Goal: Task Accomplishment & Management: Complete application form

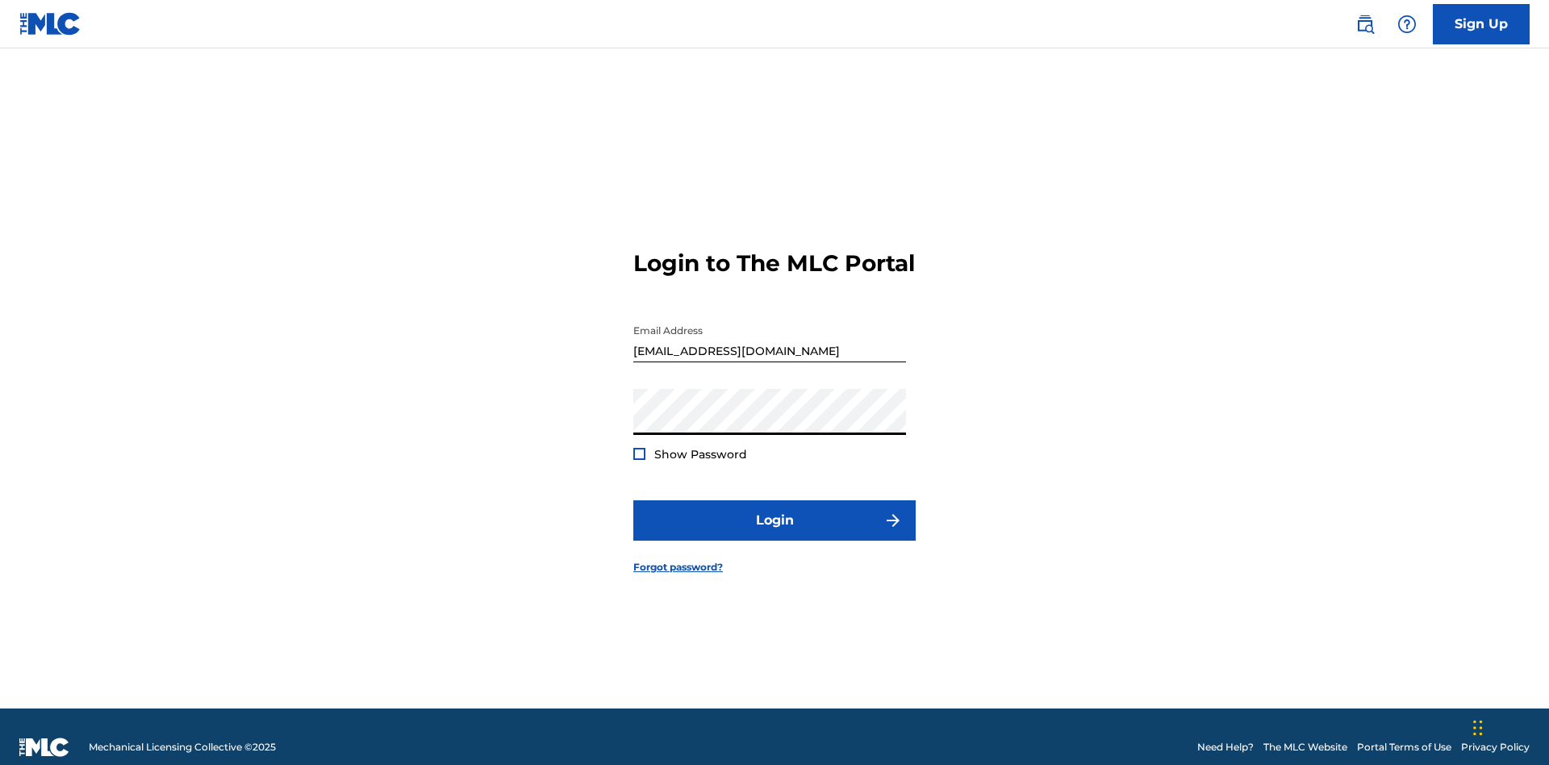
scroll to position [21, 0]
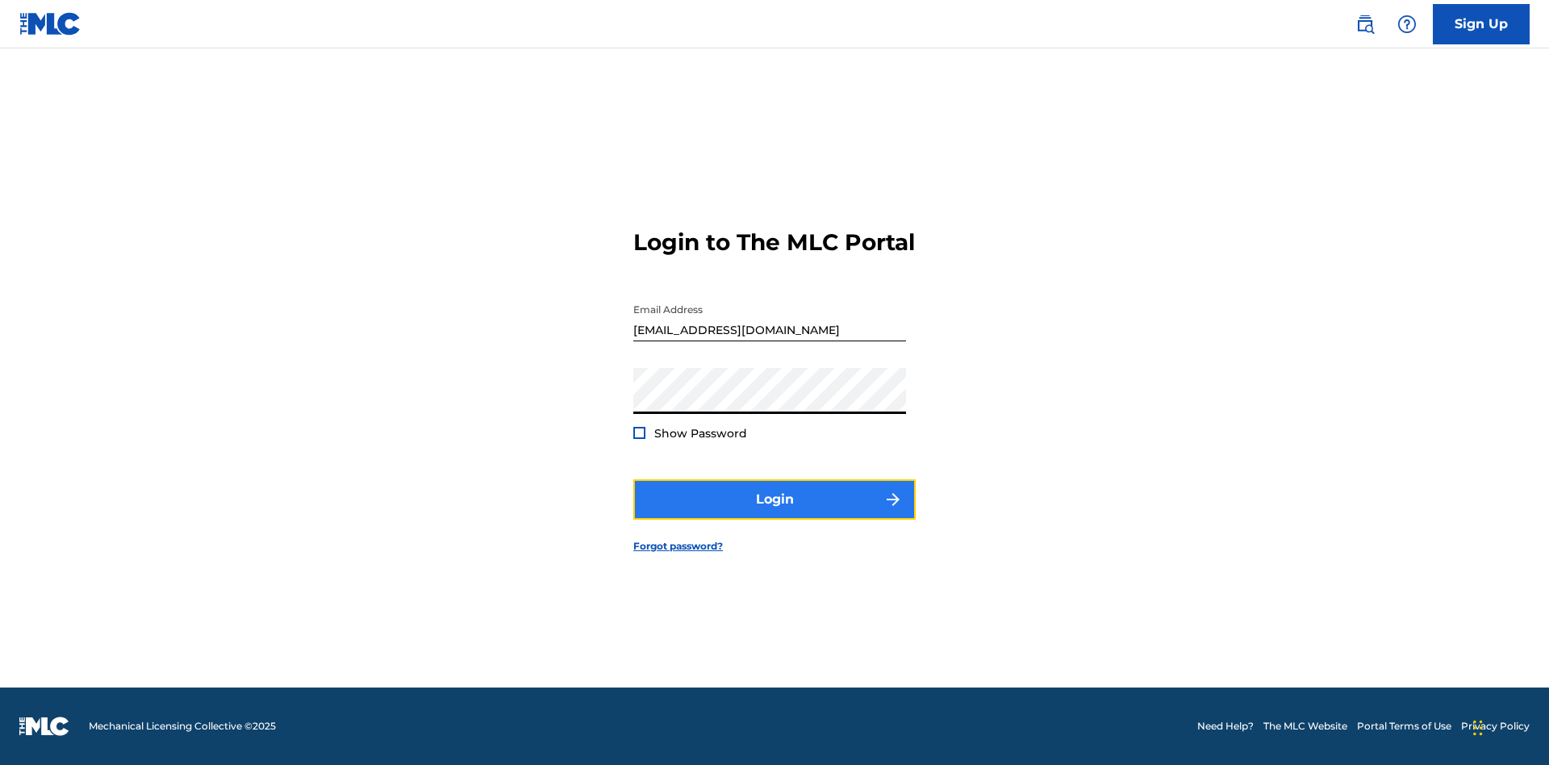
click at [775, 513] on button "Login" at bounding box center [775, 499] width 282 height 40
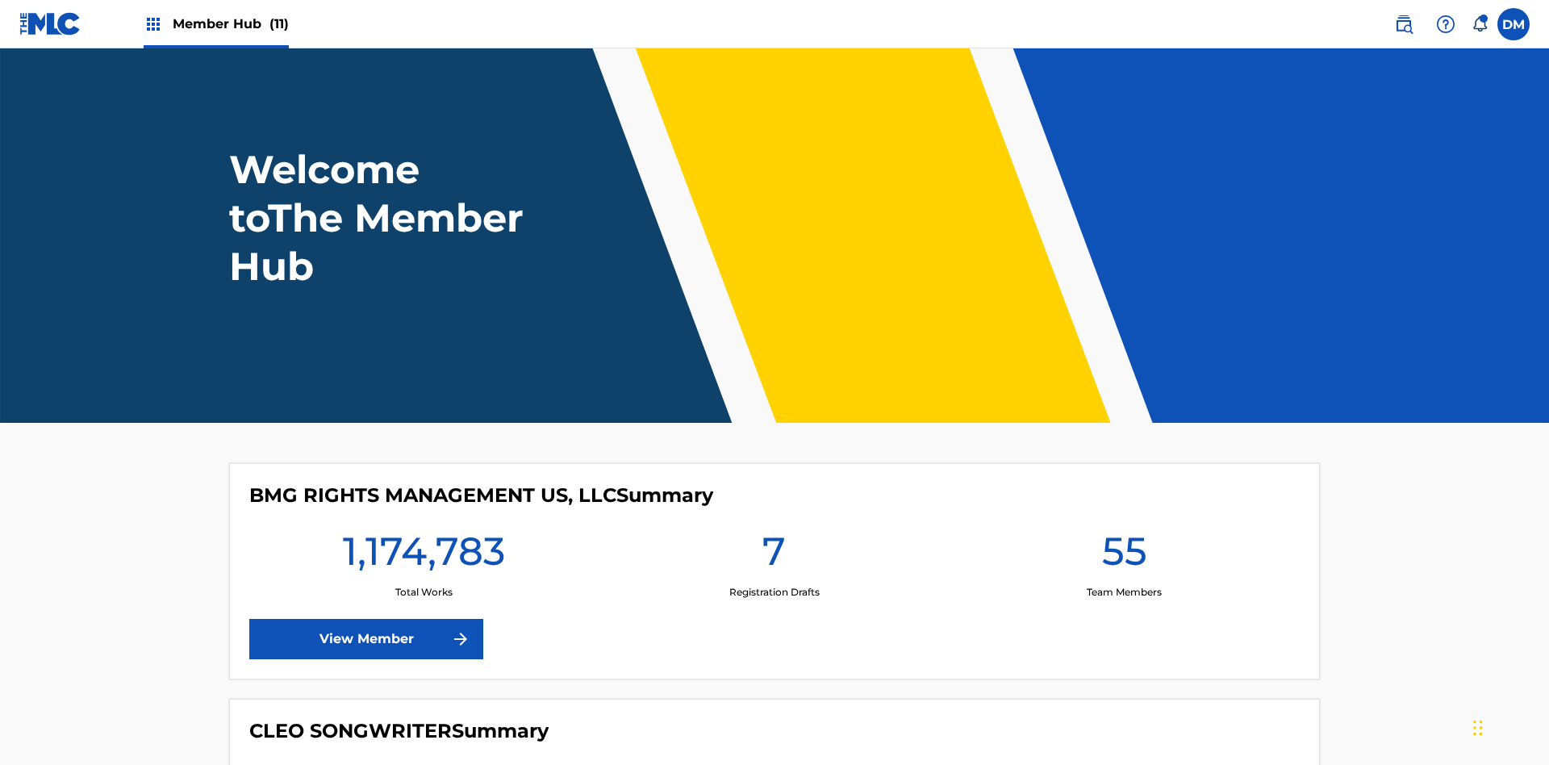
click at [230, 23] on span "Member Hub (11)" at bounding box center [231, 24] width 116 height 19
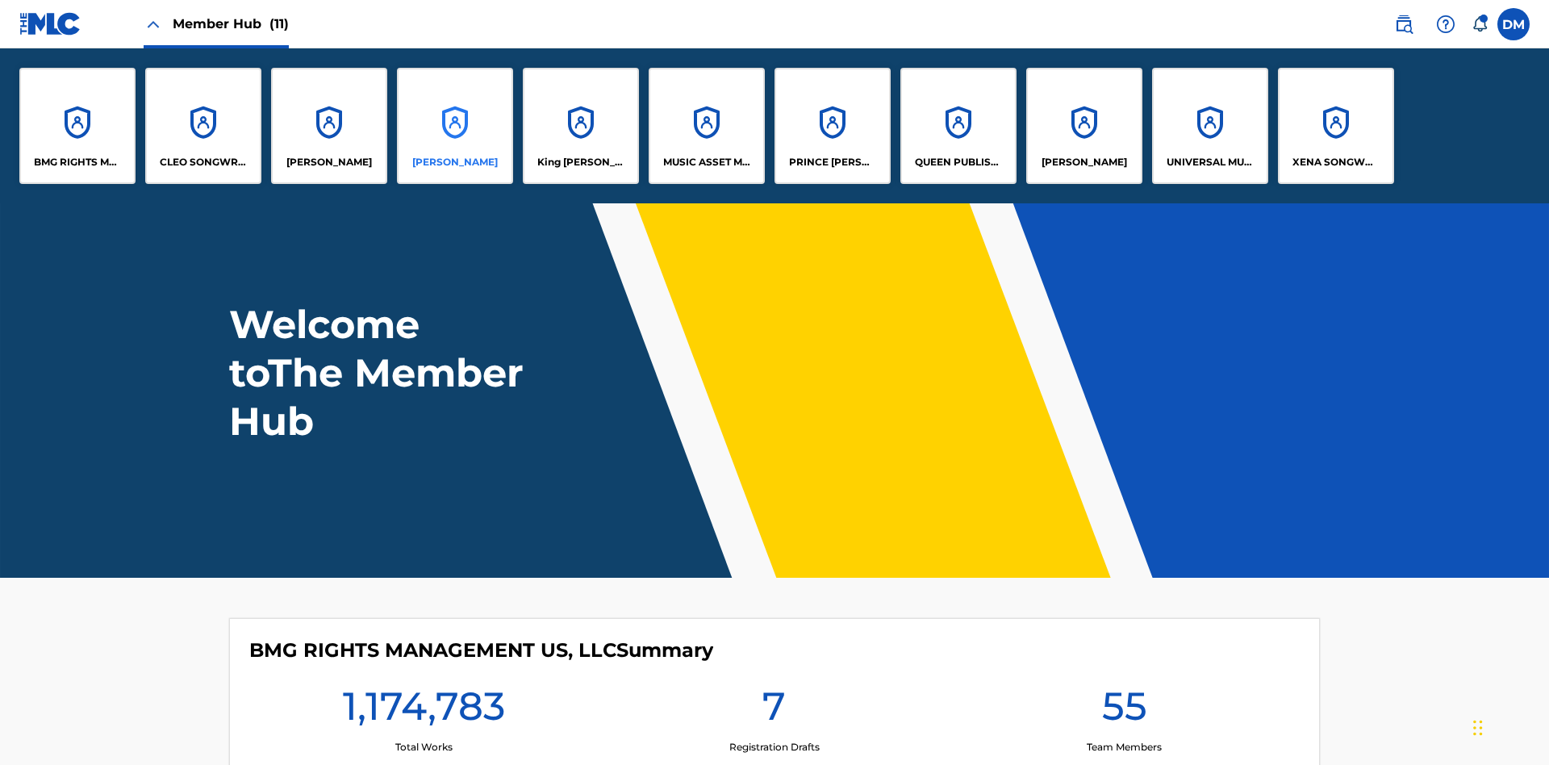
click at [455, 162] on p "[PERSON_NAME]" at bounding box center [455, 162] width 86 height 15
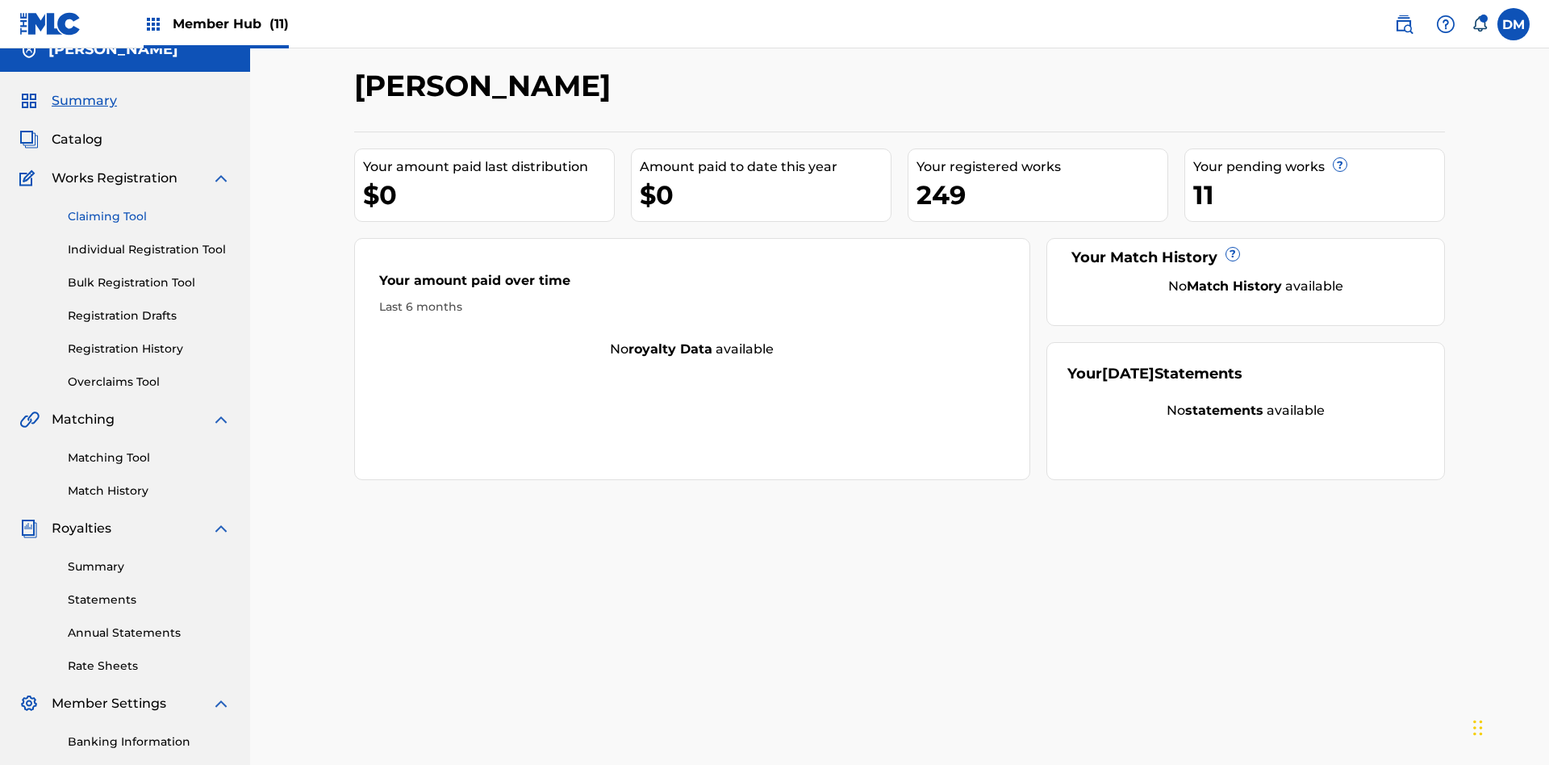
click at [149, 208] on link "Claiming Tool" at bounding box center [149, 216] width 163 height 17
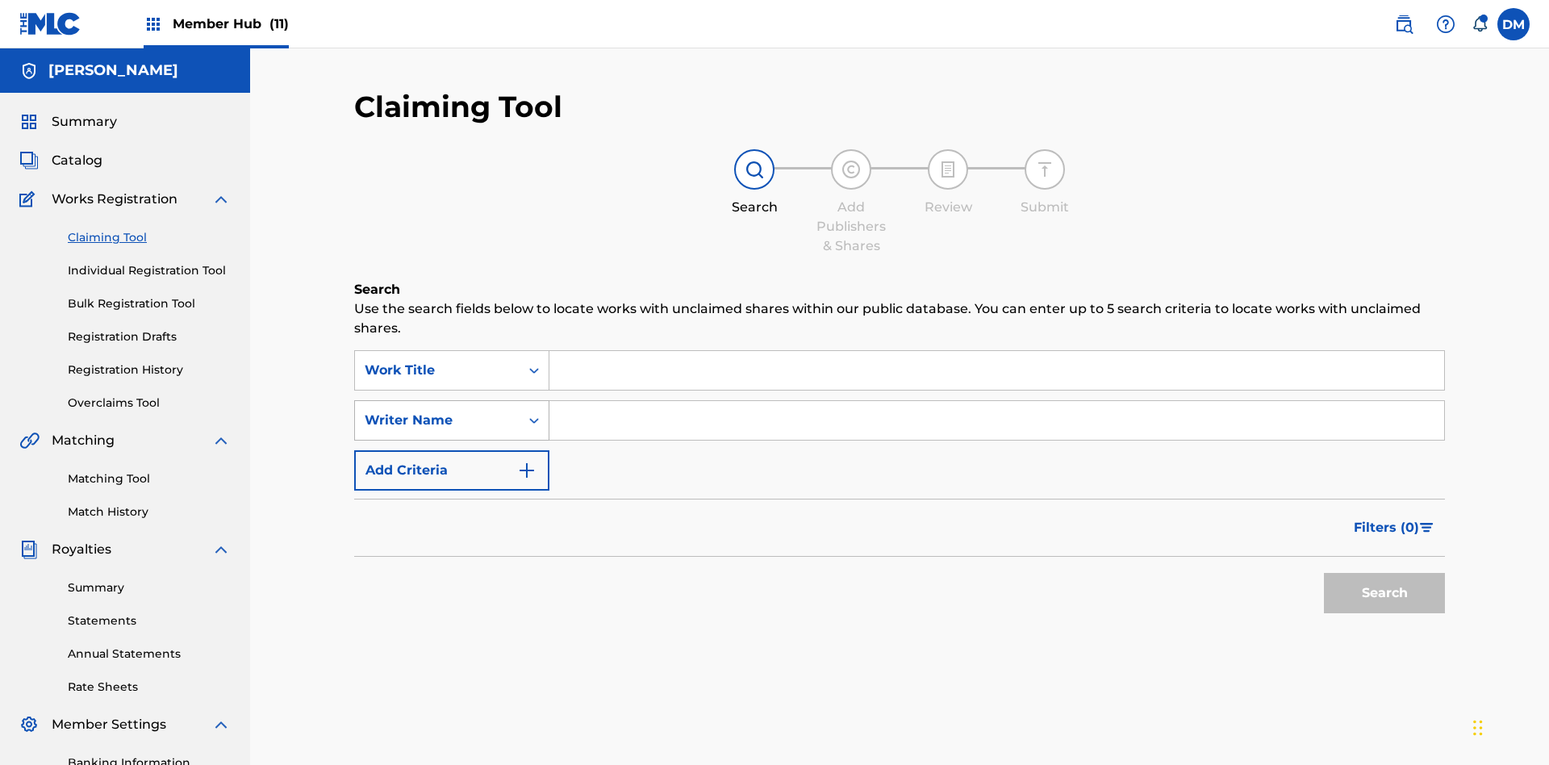
click at [437, 411] on div "Writer Name" at bounding box center [437, 420] width 145 height 19
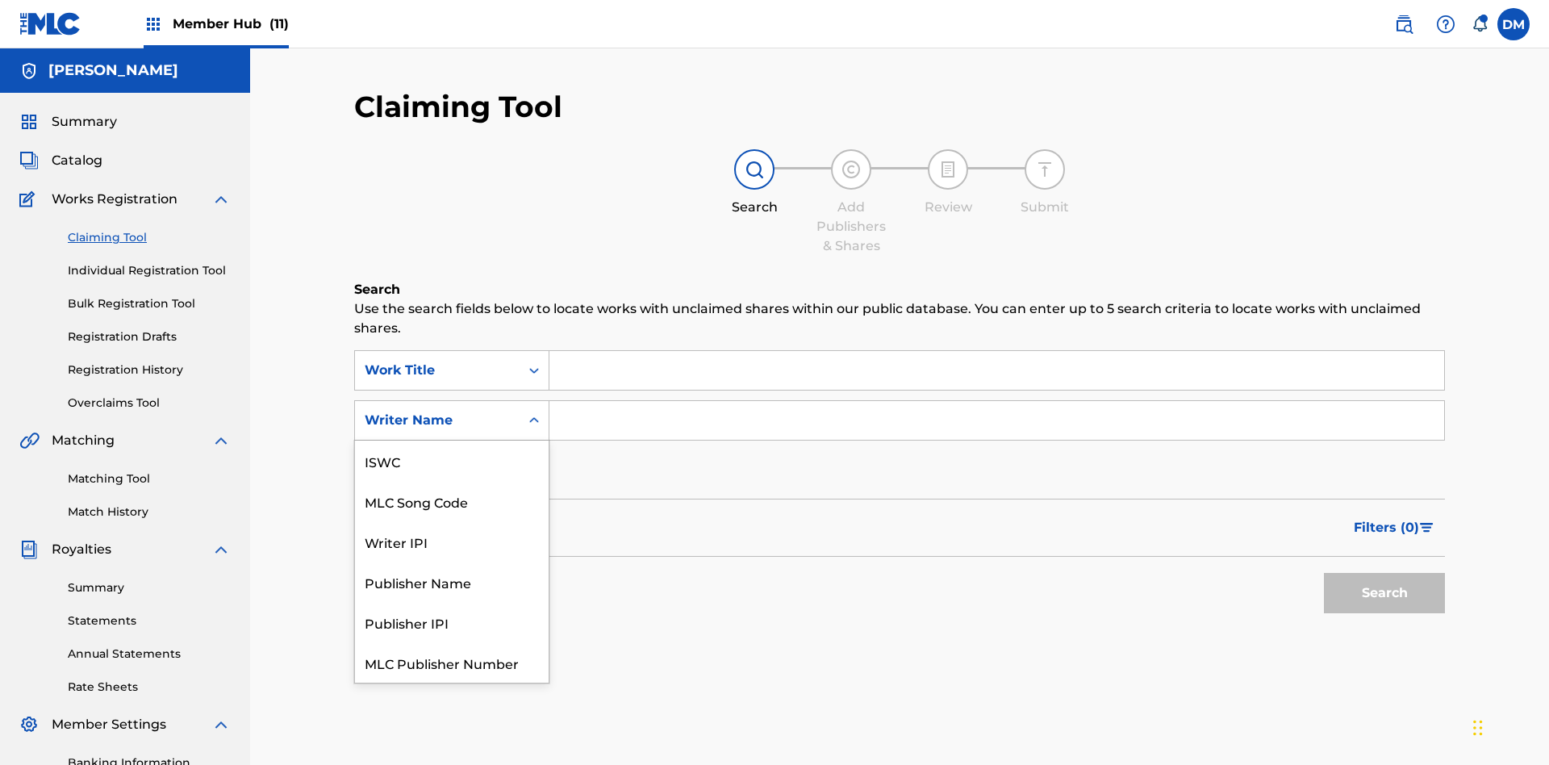
click at [452, 481] on div "MLC Song Code" at bounding box center [452, 501] width 194 height 40
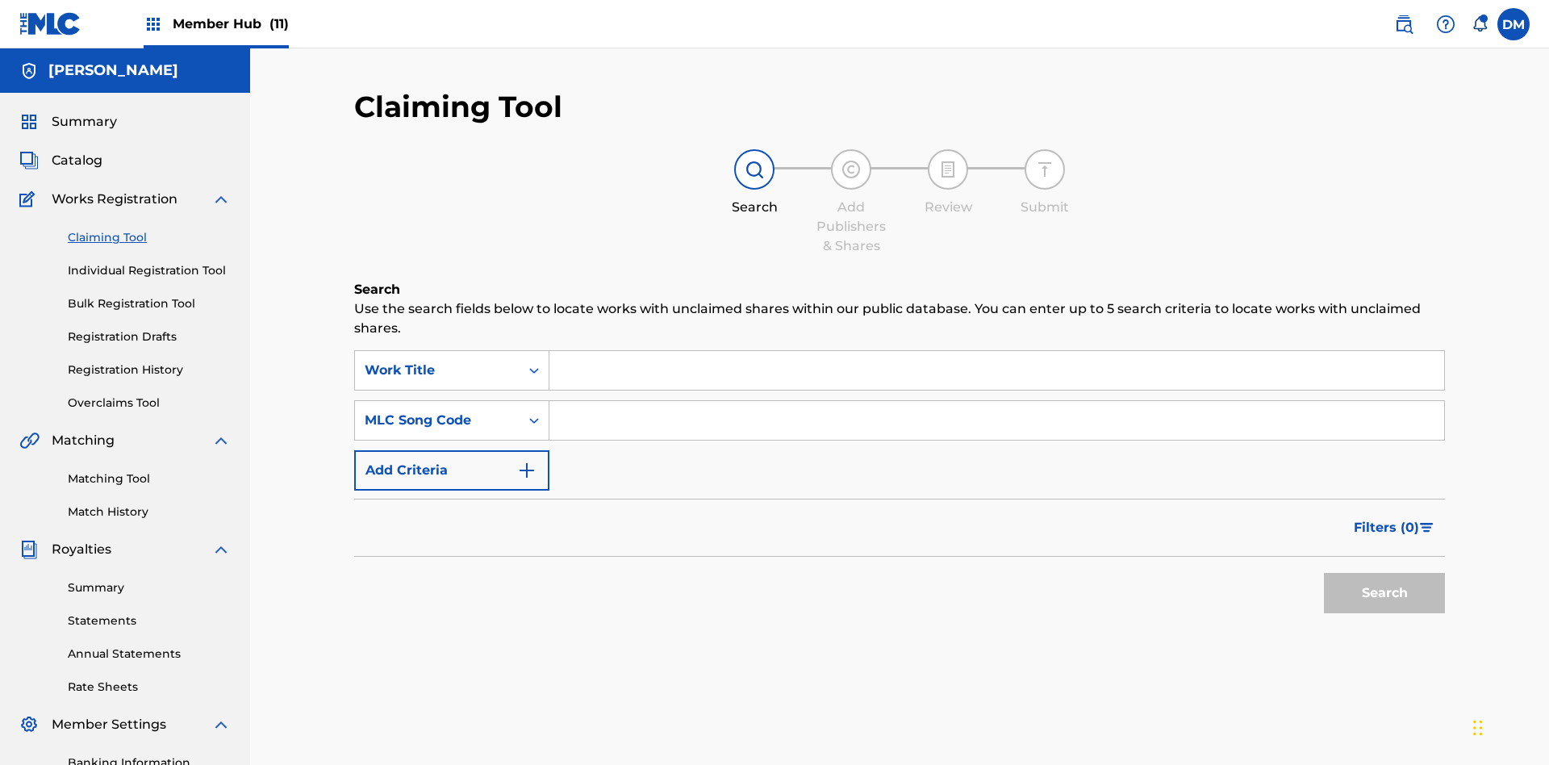
click at [997, 351] on input "Search Form" at bounding box center [997, 370] width 895 height 39
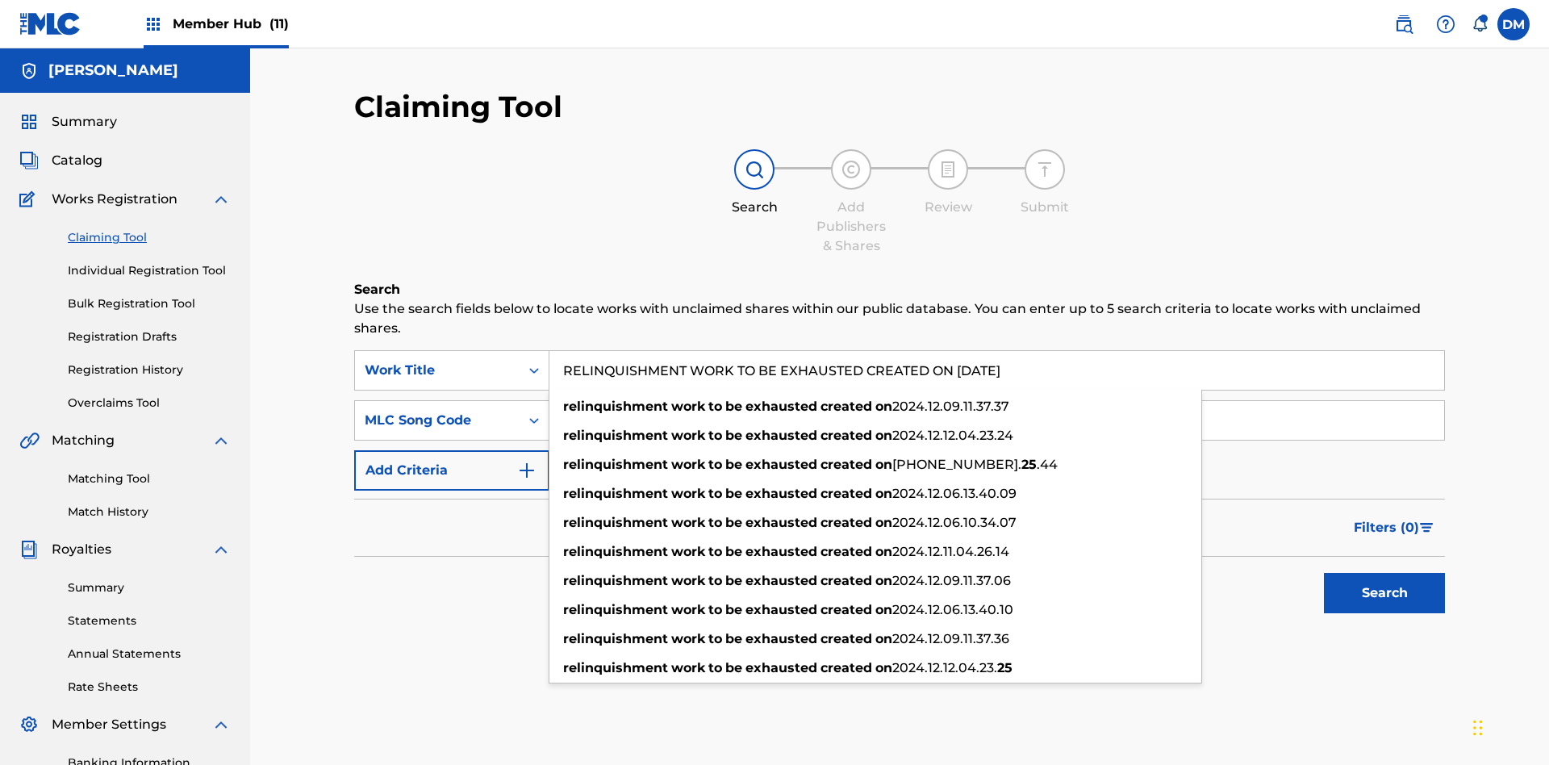
click at [997, 401] on input "Search Form" at bounding box center [997, 420] width 895 height 39
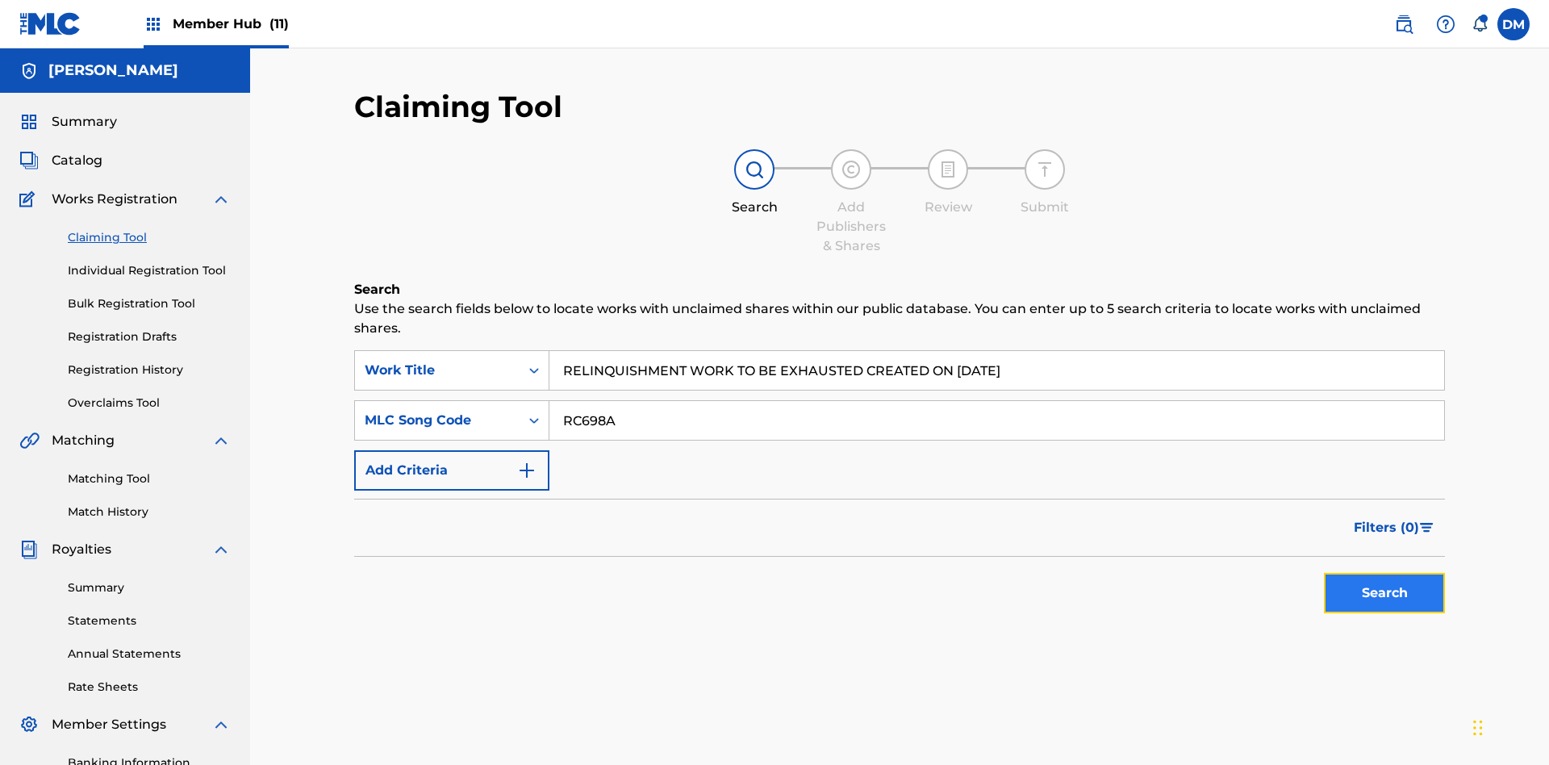
click at [1385, 573] on button "Search" at bounding box center [1384, 593] width 121 height 40
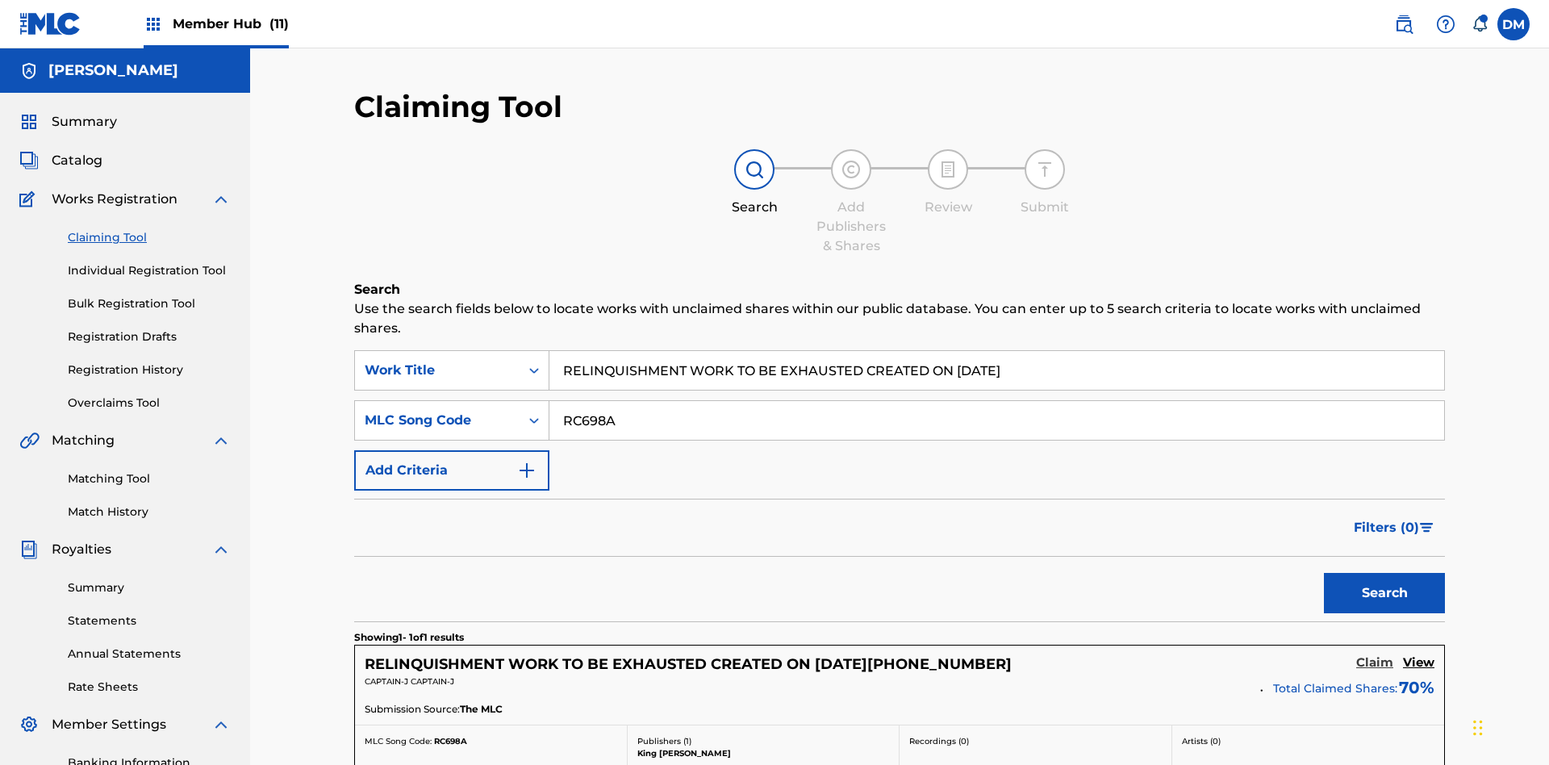
click at [1375, 655] on h5 "Claim" at bounding box center [1375, 662] width 37 height 15
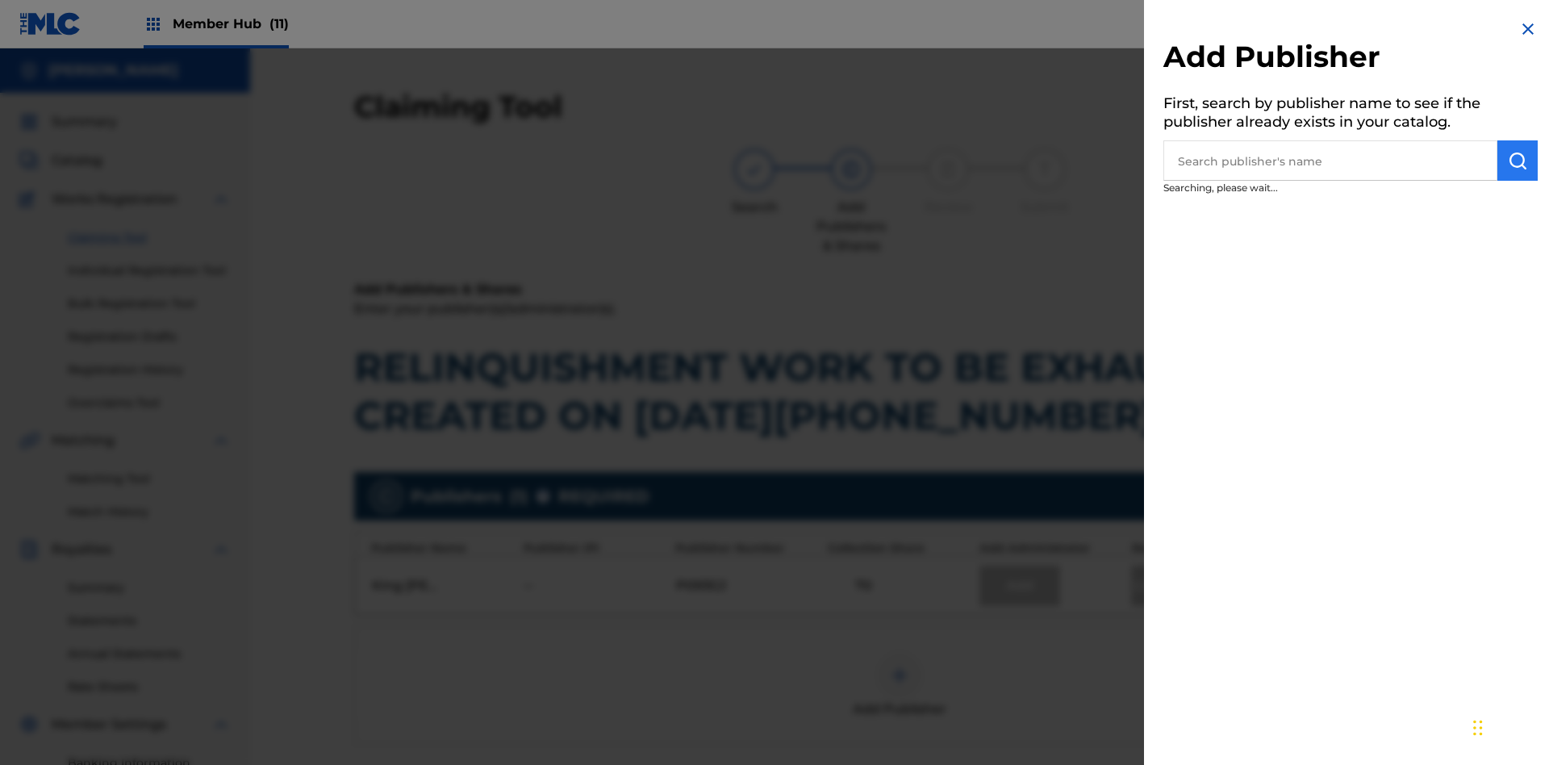
click at [1331, 161] on input "text" at bounding box center [1331, 160] width 334 height 40
type input "[PERSON_NAME]"
click at [1518, 161] on img "submit" at bounding box center [1517, 160] width 19 height 19
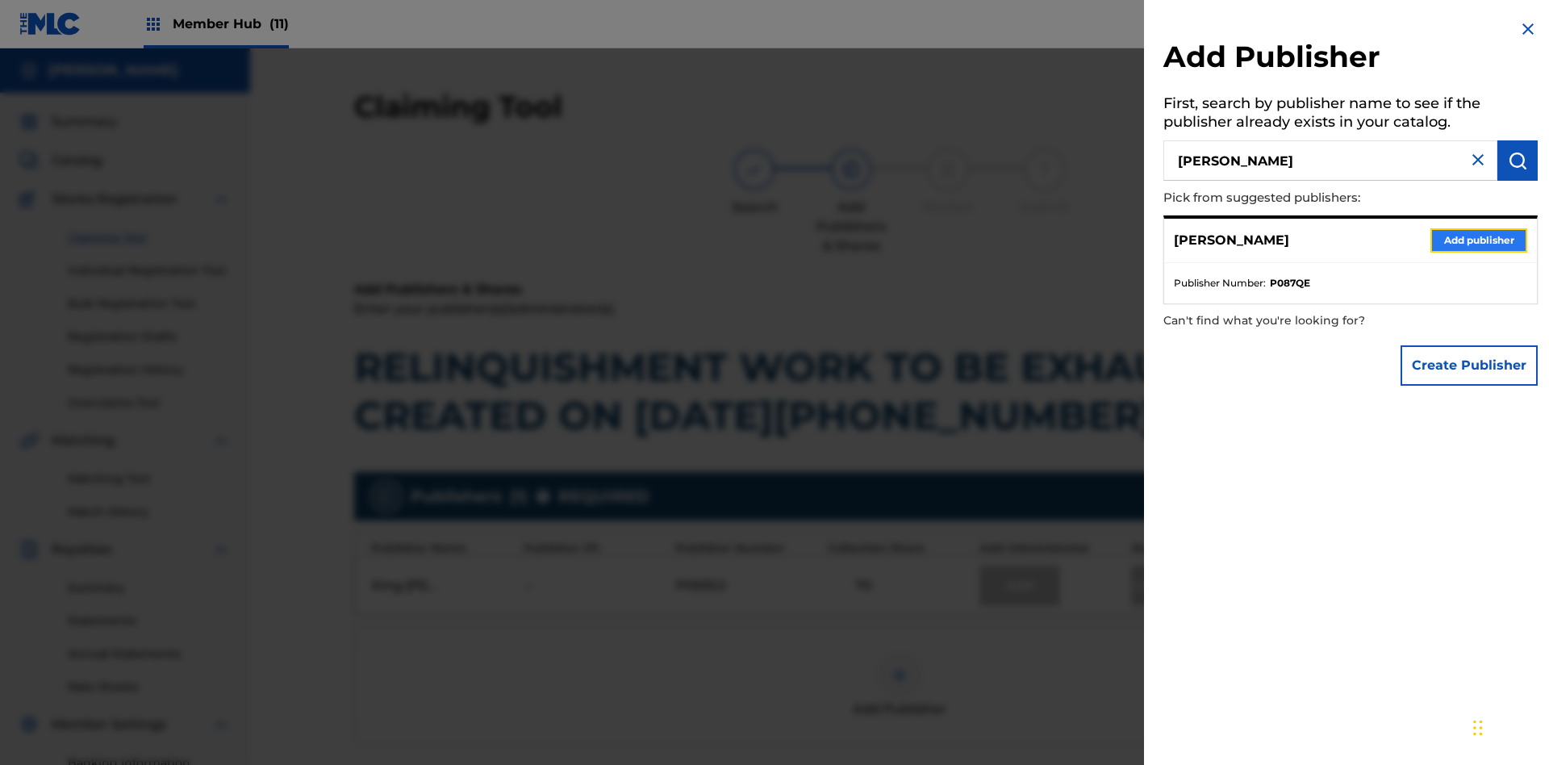
click at [1479, 240] on button "Add publisher" at bounding box center [1479, 240] width 97 height 24
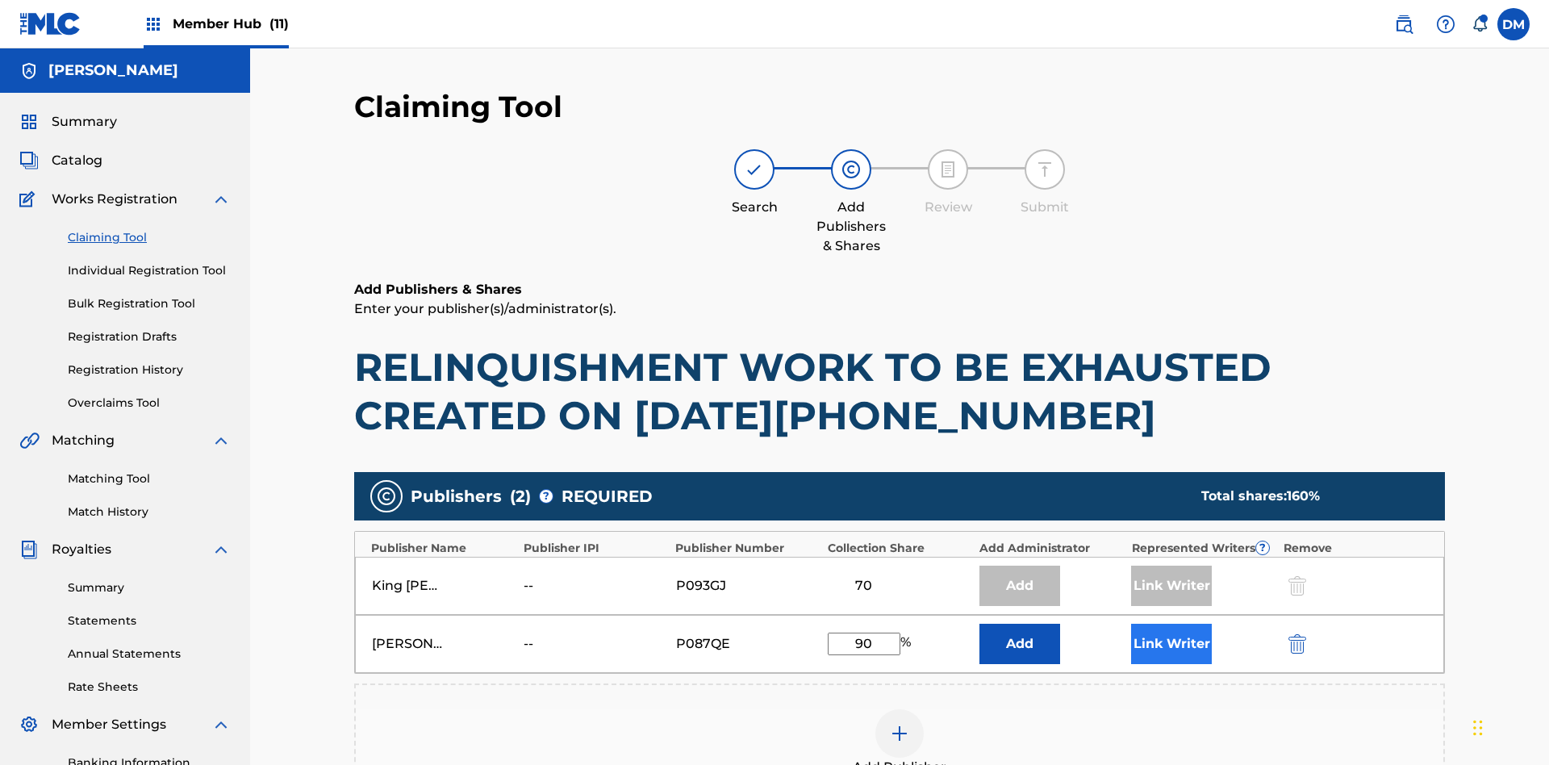
type input "90"
click at [1172, 624] on button "Link Writer" at bounding box center [1171, 644] width 81 height 40
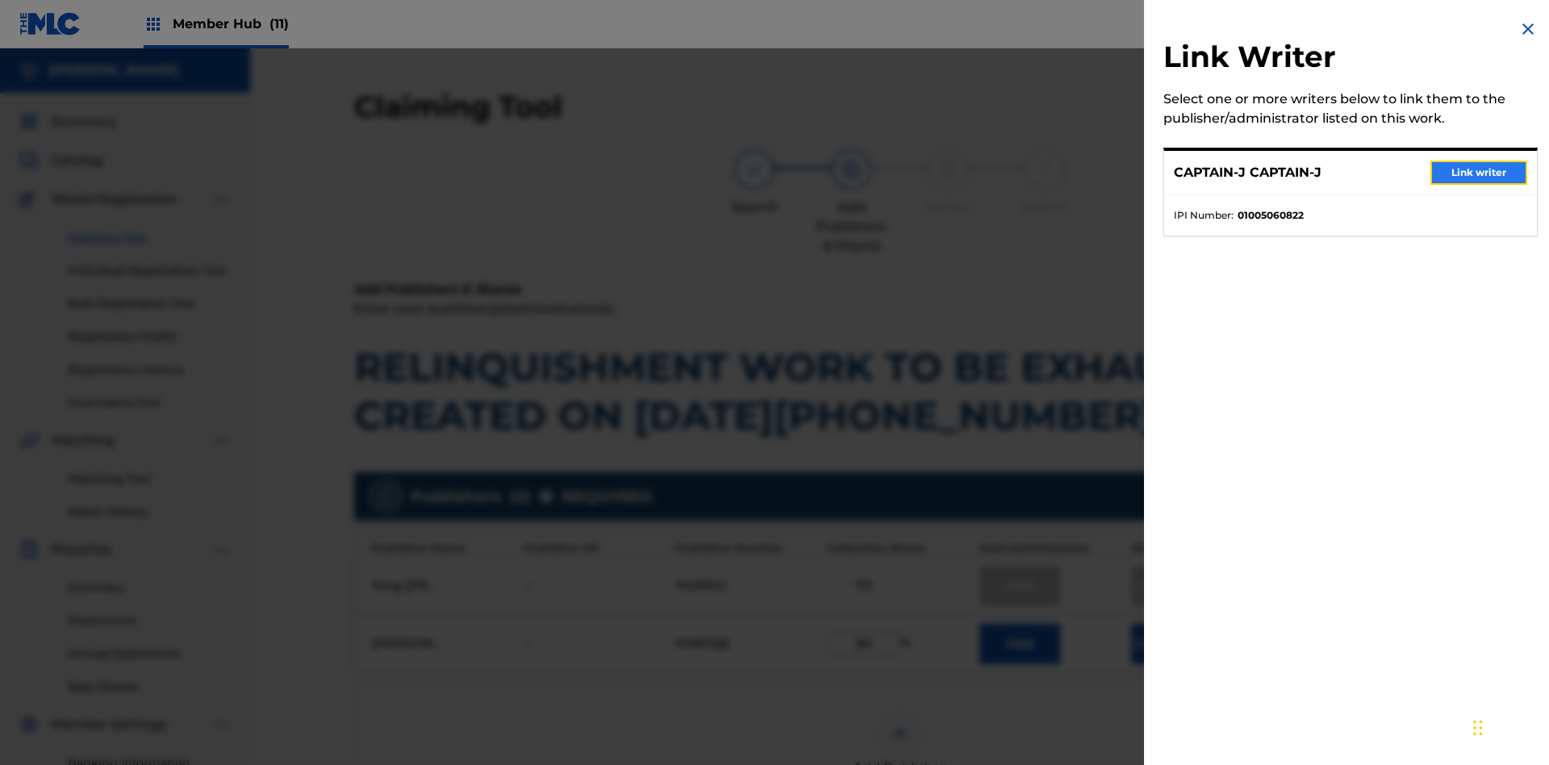
click at [1479, 173] on button "Link writer" at bounding box center [1479, 173] width 97 height 24
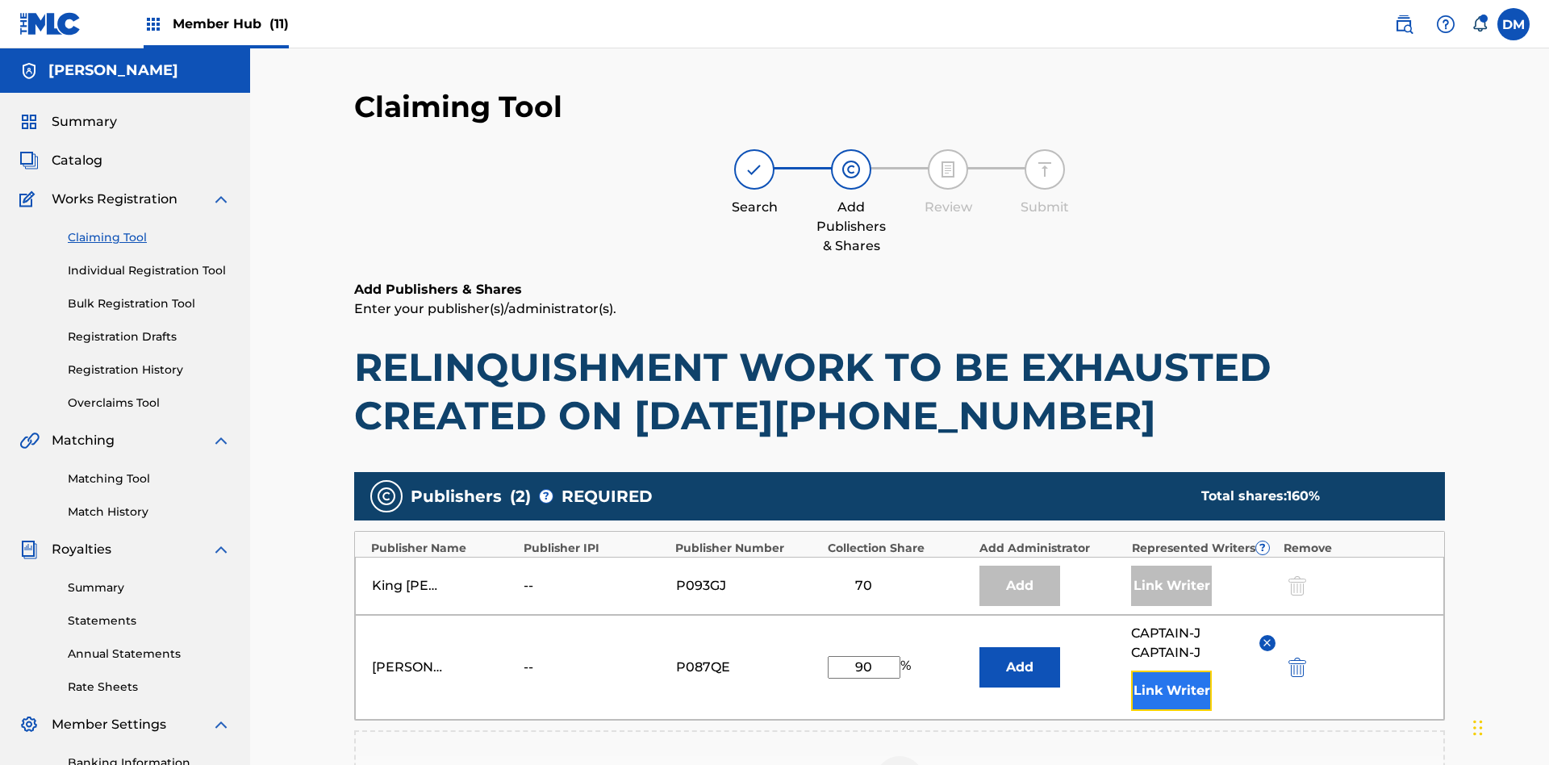
click at [1172, 671] on button "Link Writer" at bounding box center [1171, 691] width 81 height 40
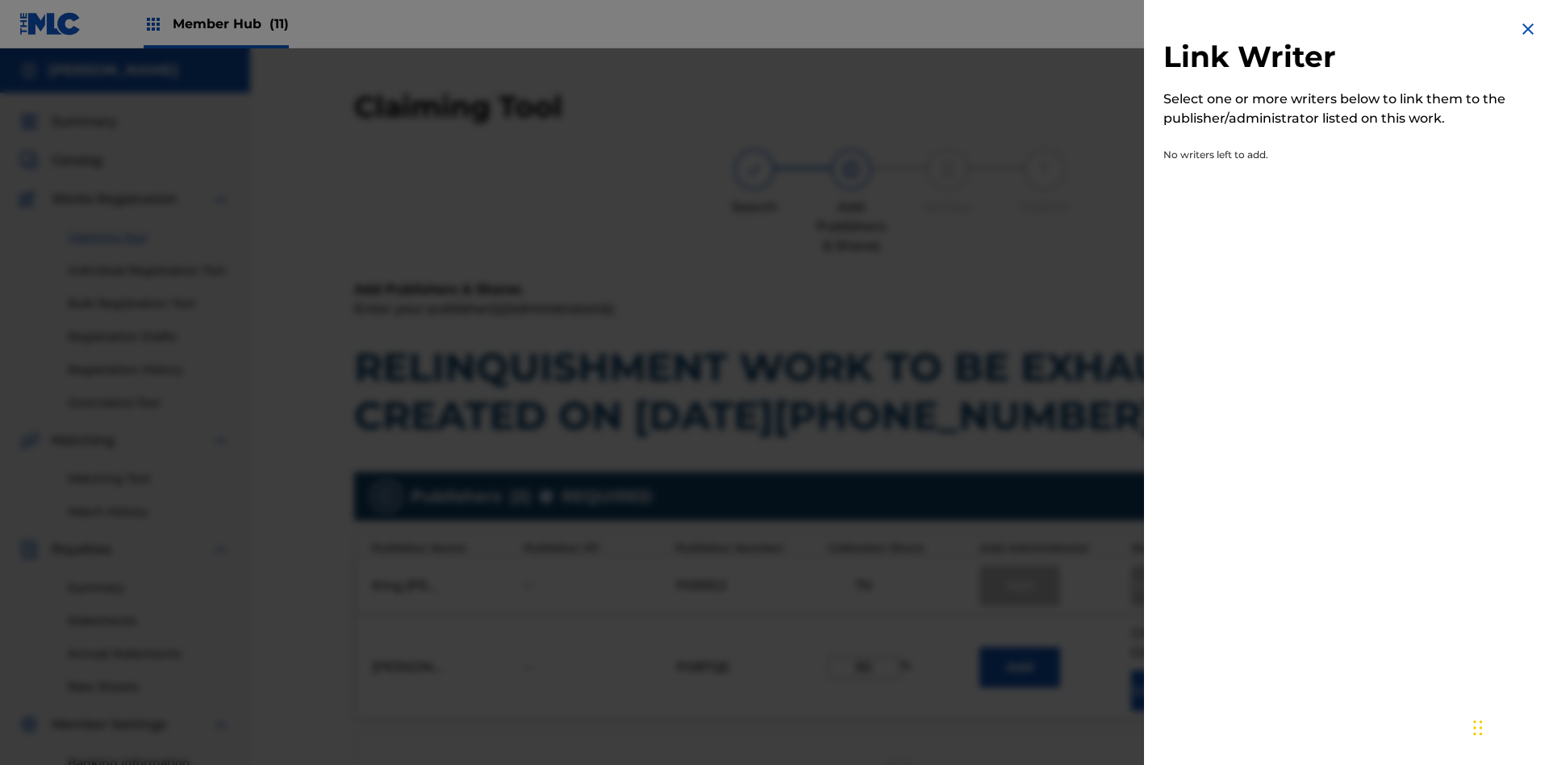
click at [1529, 29] on img at bounding box center [1528, 28] width 19 height 19
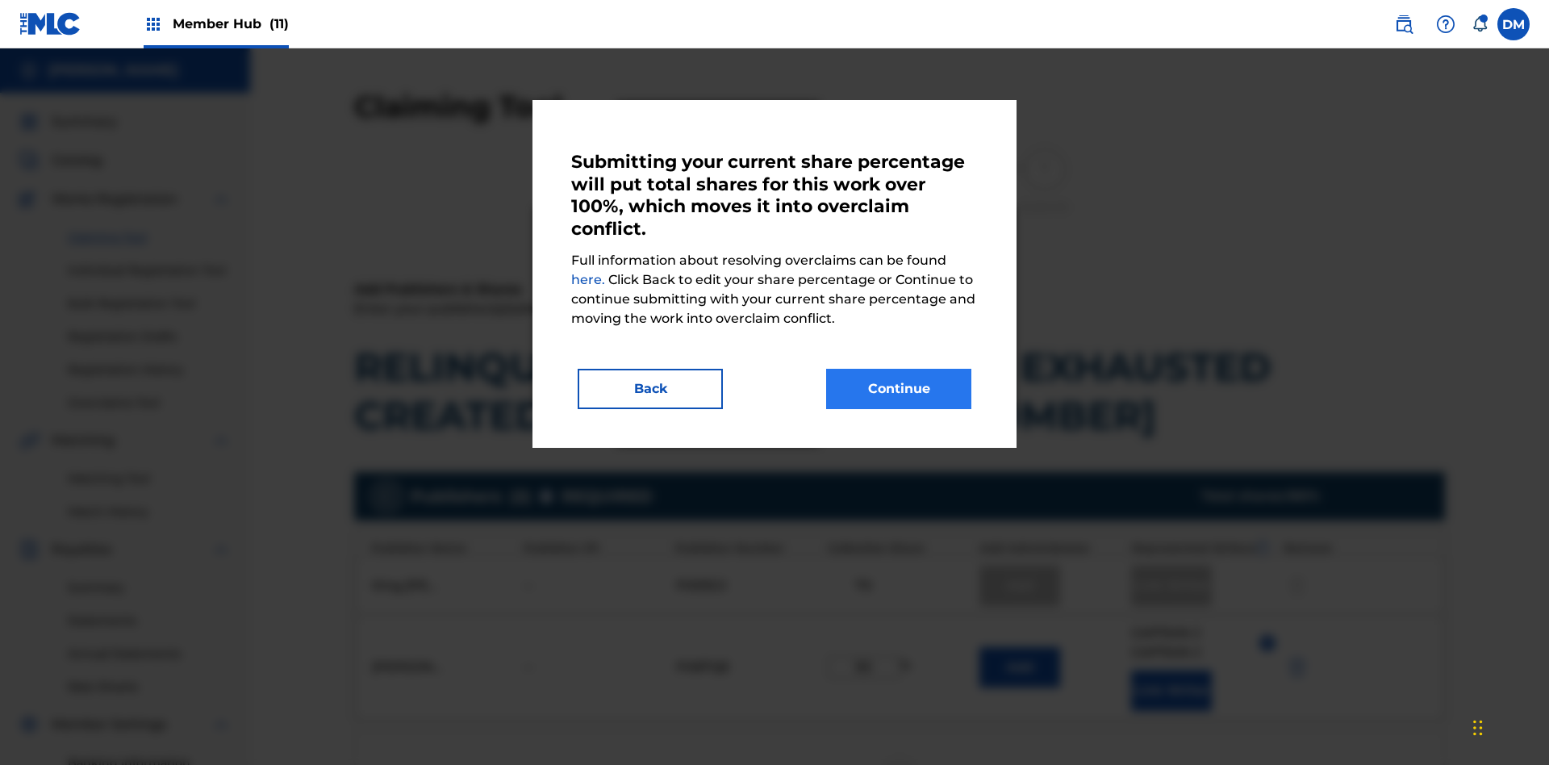
click at [899, 389] on button "Continue" at bounding box center [898, 389] width 145 height 40
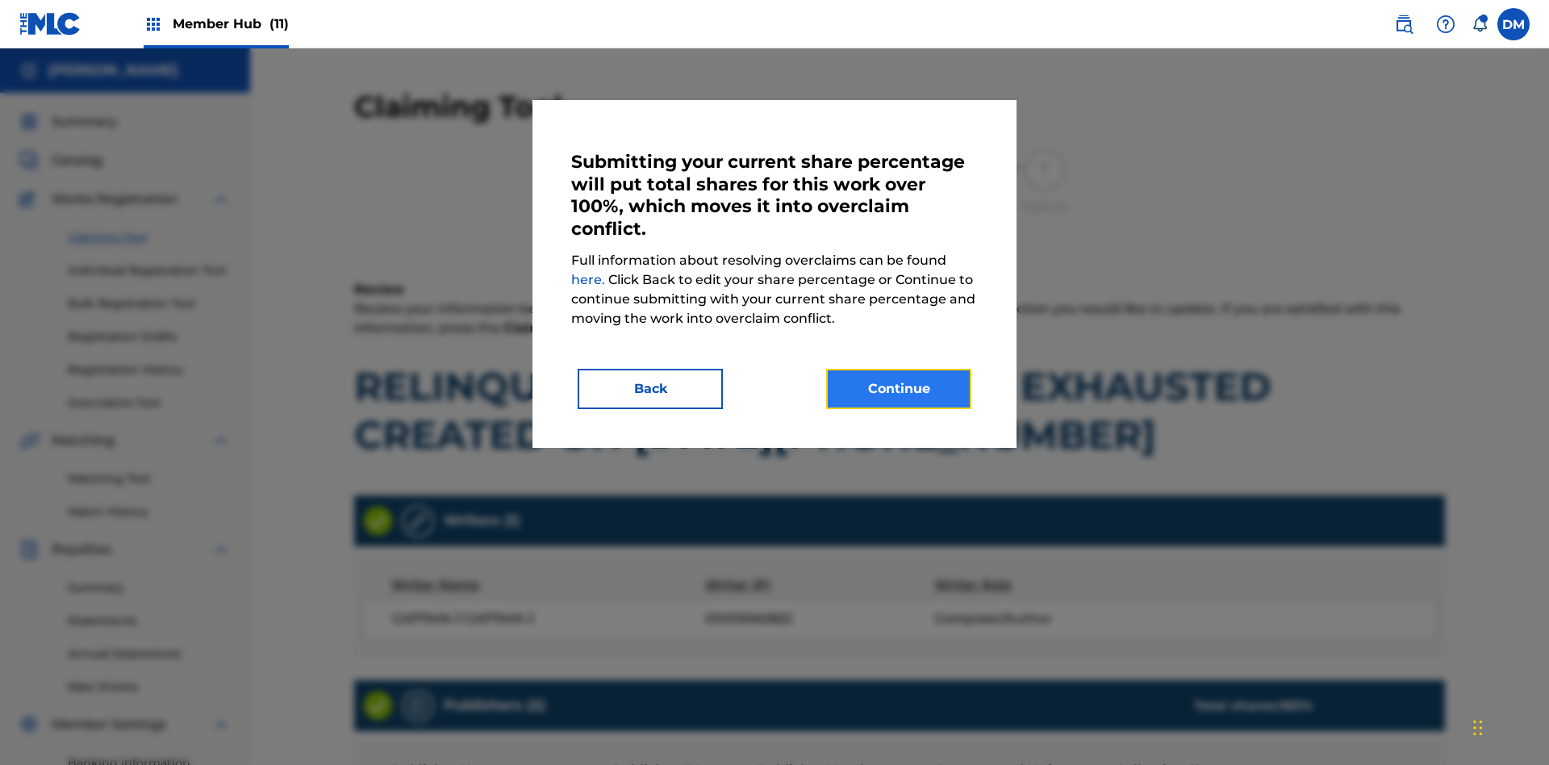
click at [899, 389] on button "Continue" at bounding box center [898, 389] width 145 height 40
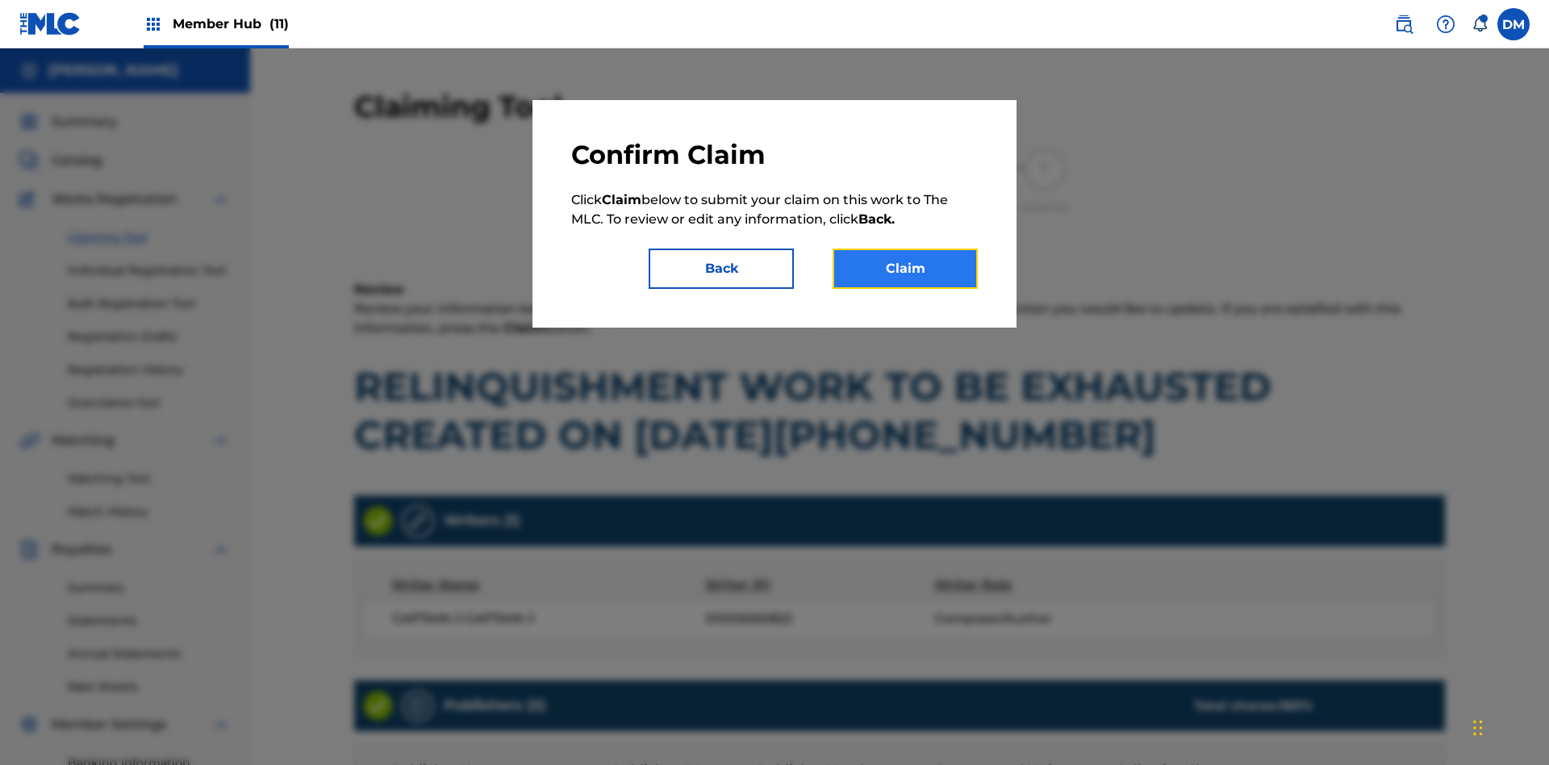
click at [905, 269] on button "Claim" at bounding box center [905, 269] width 145 height 40
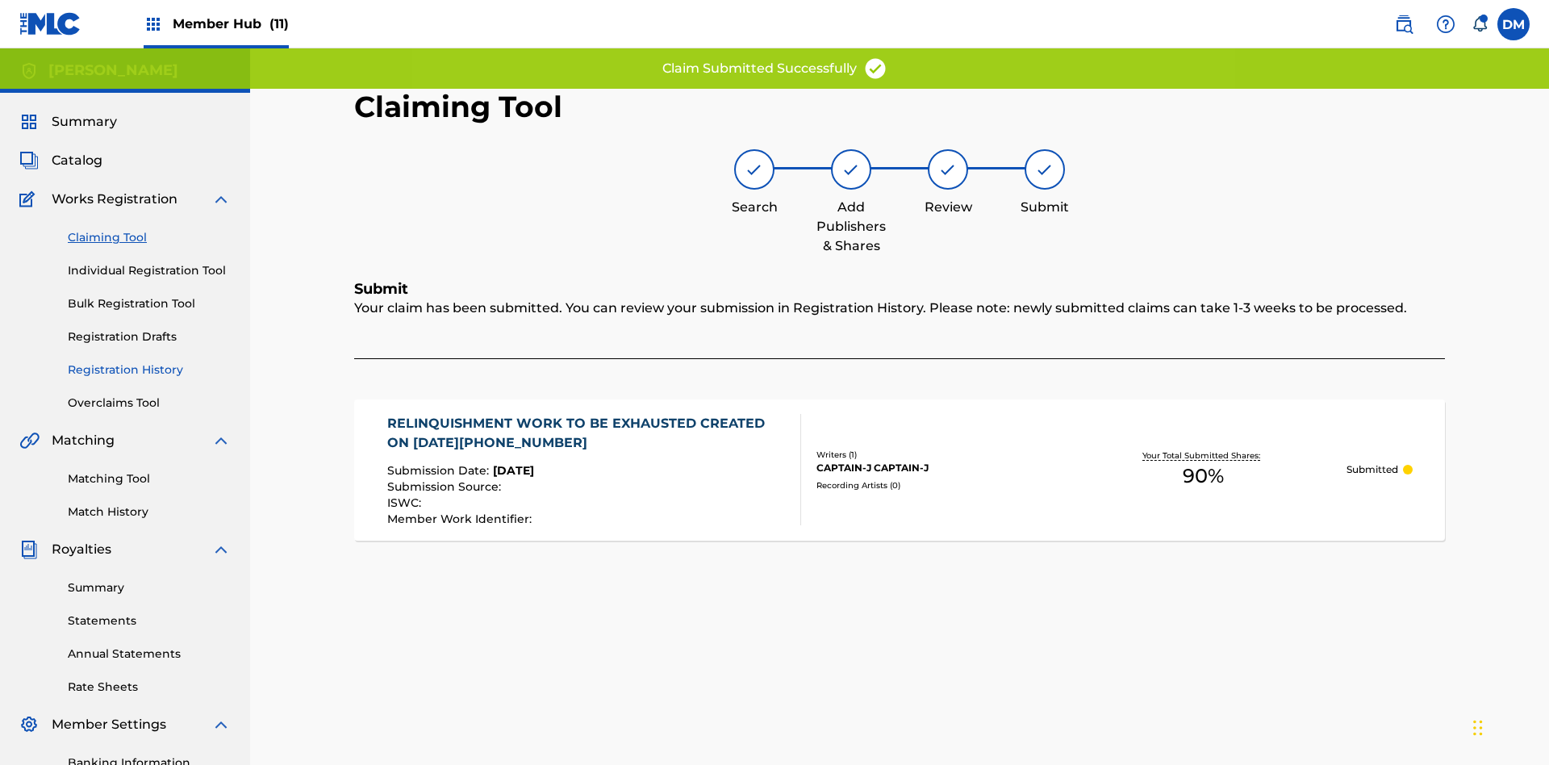
click at [149, 362] on link "Registration History" at bounding box center [149, 370] width 163 height 17
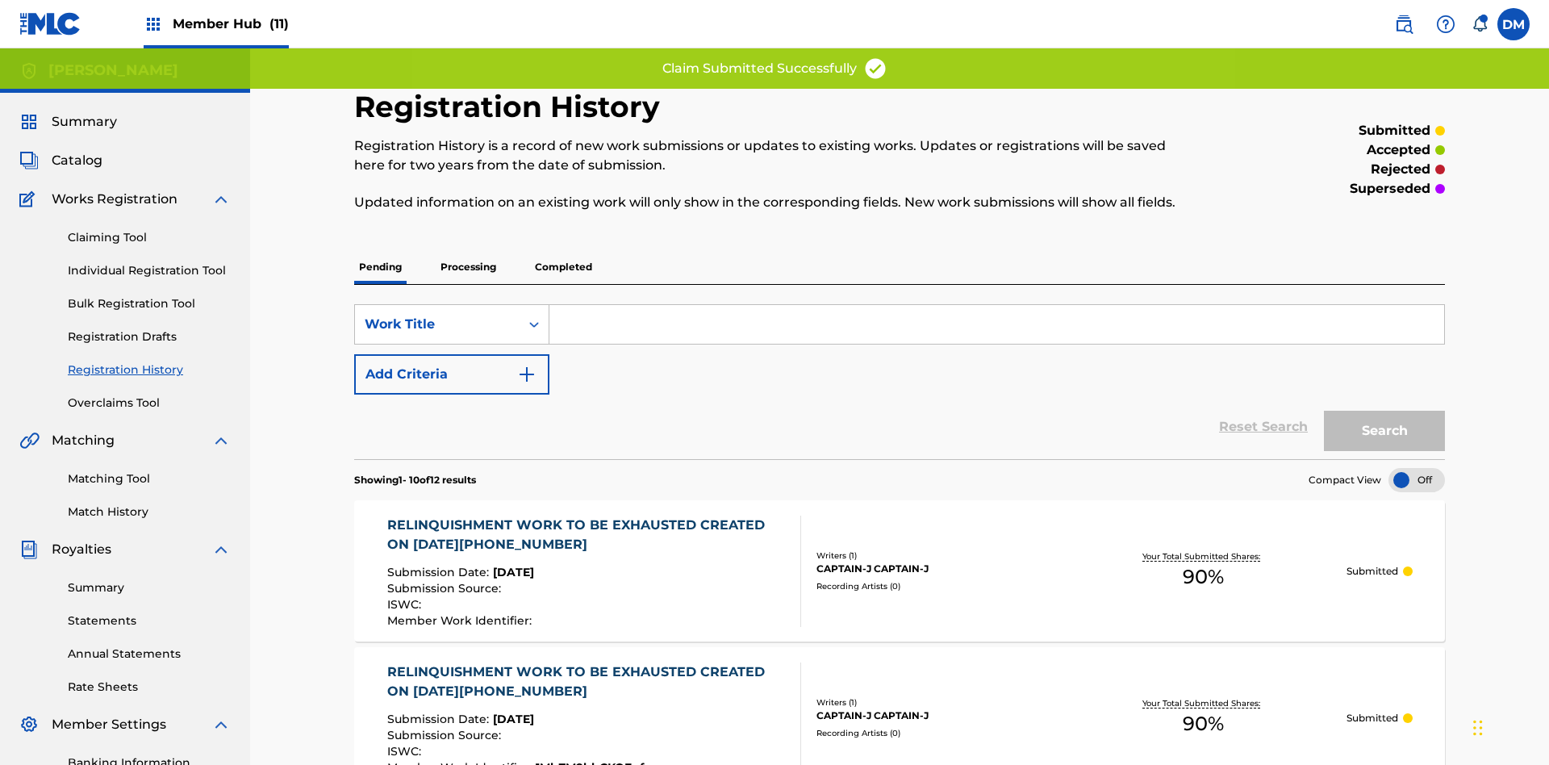
click at [997, 305] on input "Search Form" at bounding box center [997, 324] width 895 height 39
click at [1385, 411] on button "Search" at bounding box center [1384, 431] width 121 height 40
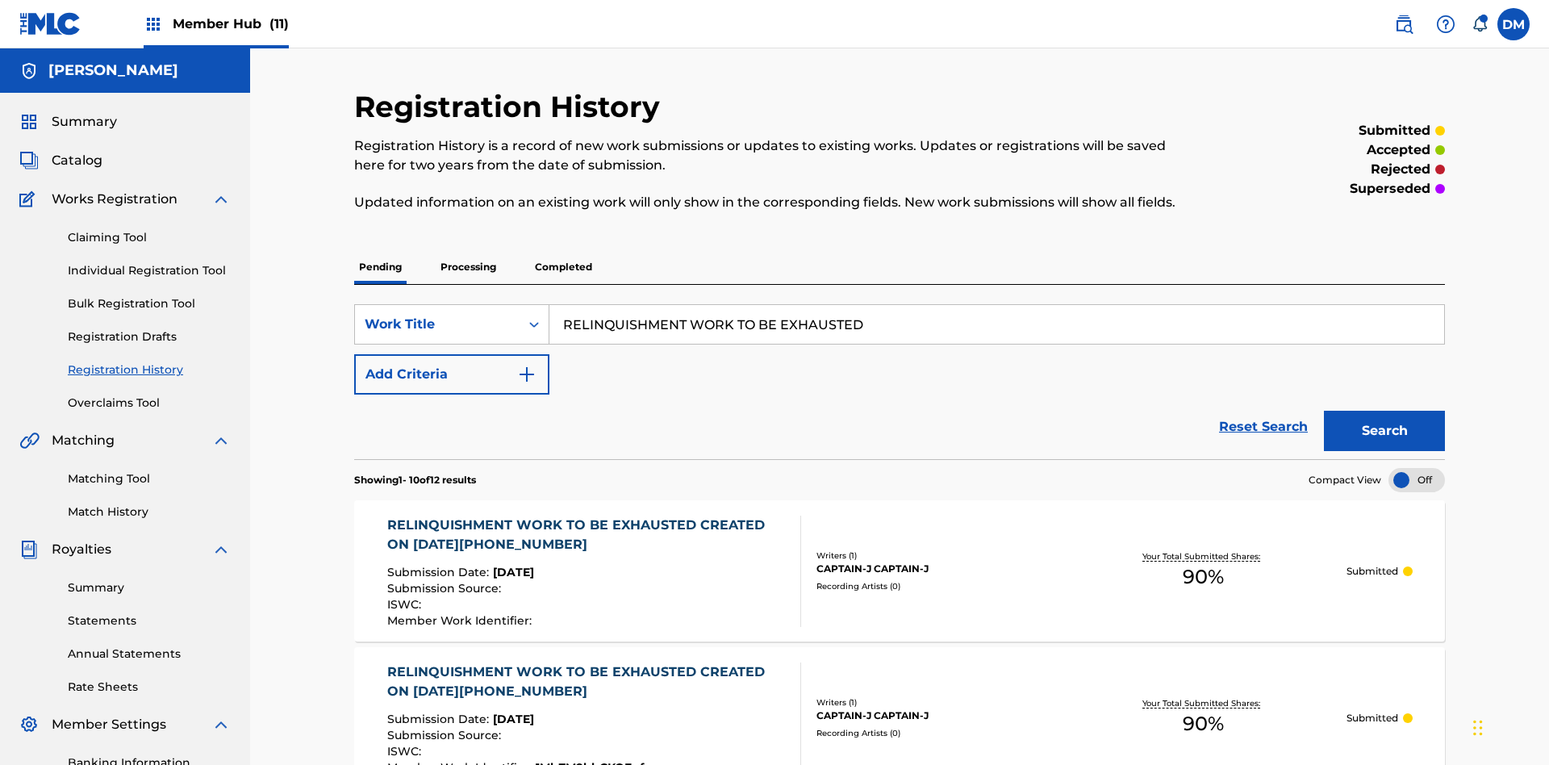
click at [900, 562] on div "CAPTAIN-J CAPTAIN-J" at bounding box center [939, 569] width 244 height 15
